Goal: Communication & Community: Participate in discussion

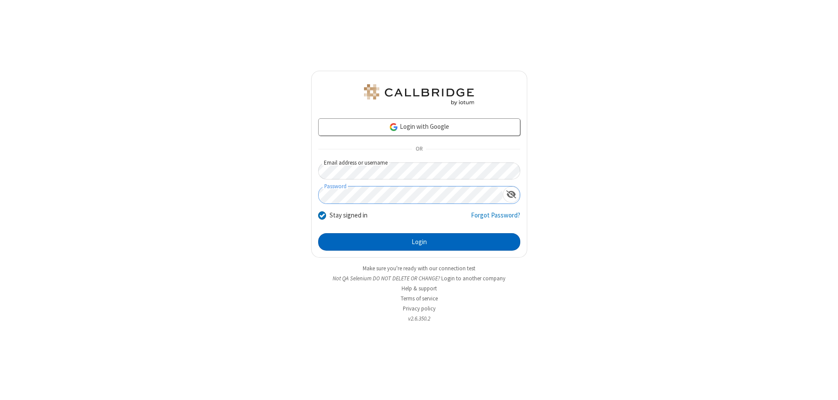
click at [419, 242] on button "Login" at bounding box center [419, 241] width 202 height 17
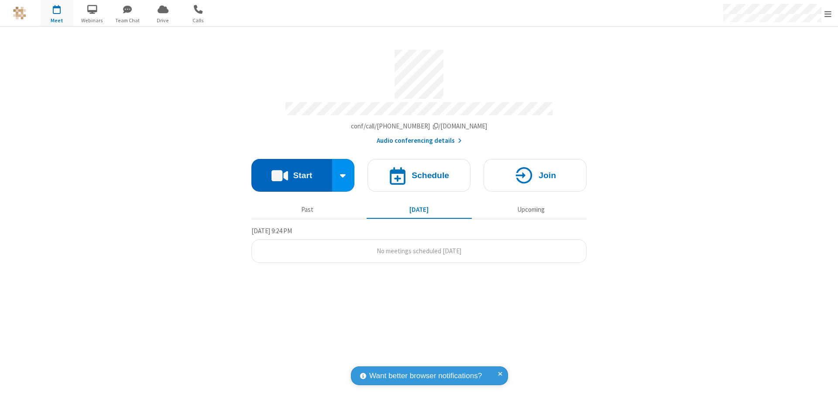
click at [292, 171] on button "Start" at bounding box center [292, 175] width 81 height 33
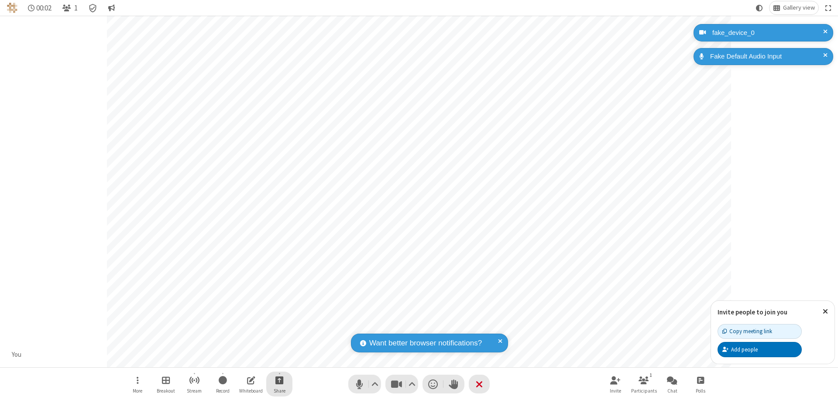
click at [279, 380] on span "Start sharing" at bounding box center [280, 380] width 8 height 11
click at [244, 359] on span "Share my screen" at bounding box center [244, 359] width 10 height 7
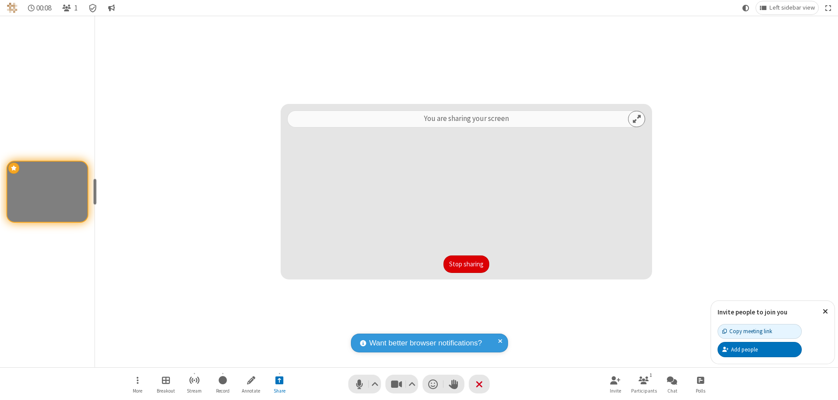
click at [466, 264] on button "Stop sharing" at bounding box center [467, 263] width 46 height 17
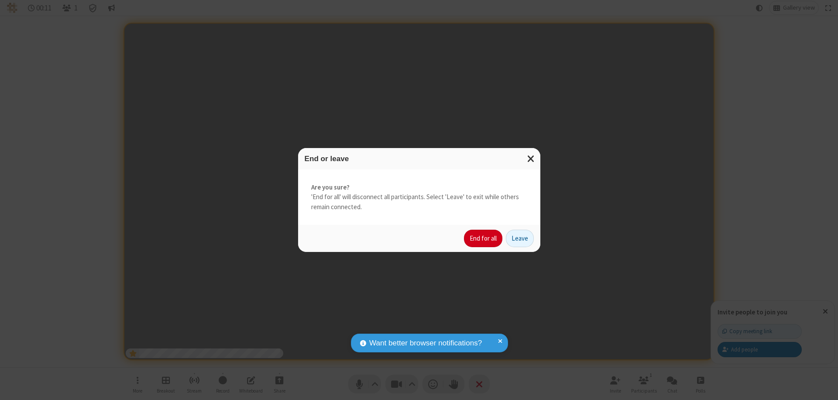
click at [484, 238] on button "End for all" at bounding box center [483, 238] width 38 height 17
